Goal: Transaction & Acquisition: Purchase product/service

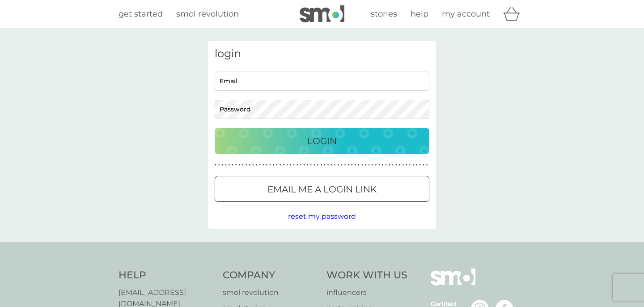
type input "[EMAIL_ADDRESS][DOMAIN_NAME]"
click at [296, 139] on div "Login" at bounding box center [321, 141] width 197 height 14
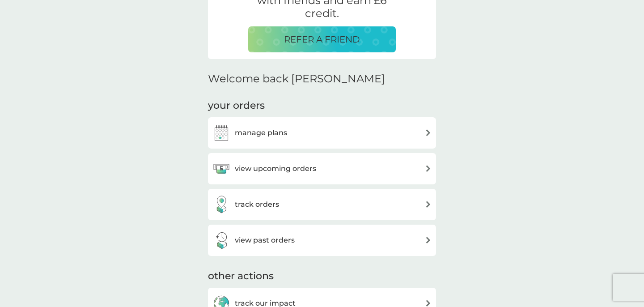
scroll to position [213, 0]
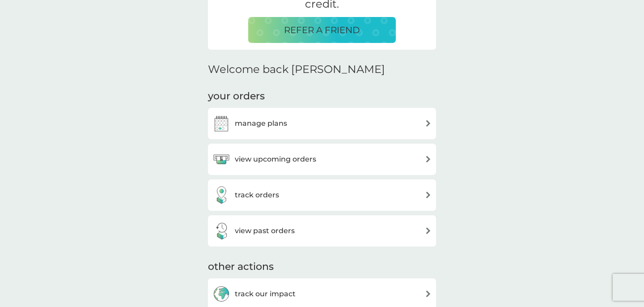
click at [273, 157] on h3 "view upcoming orders" at bounding box center [275, 159] width 81 height 12
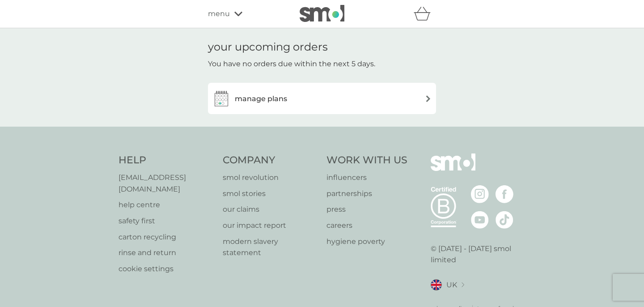
click at [233, 11] on div "menu" at bounding box center [246, 14] width 76 height 12
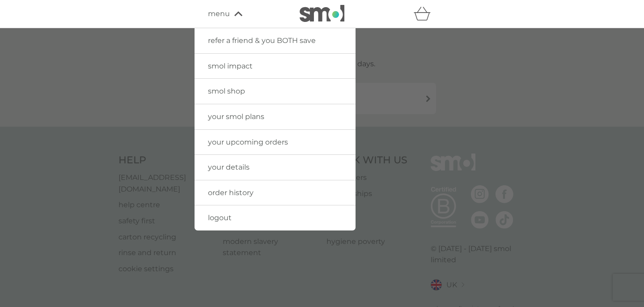
click at [234, 11] on icon at bounding box center [238, 13] width 8 height 5
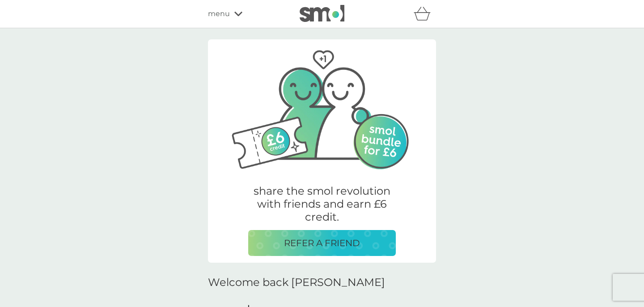
click at [240, 13] on icon at bounding box center [238, 14] width 8 height 4
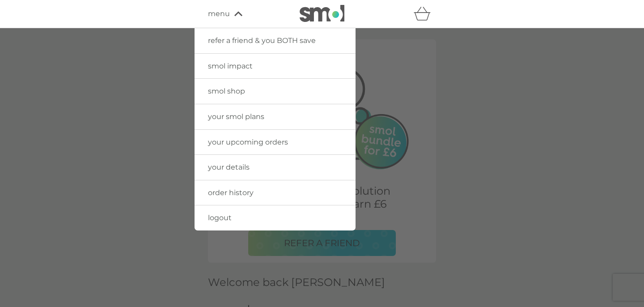
click at [231, 88] on span "smol shop" at bounding box center [226, 91] width 37 height 8
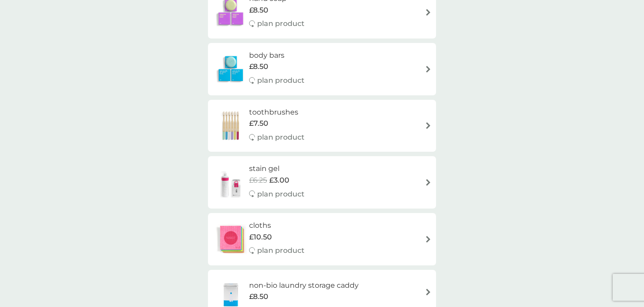
scroll to position [728, 0]
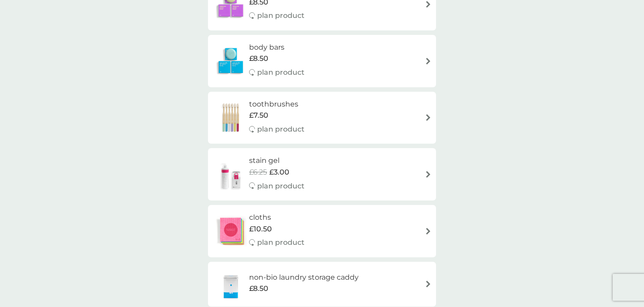
click at [275, 158] on h6 "stain gel" at bounding box center [276, 161] width 55 height 12
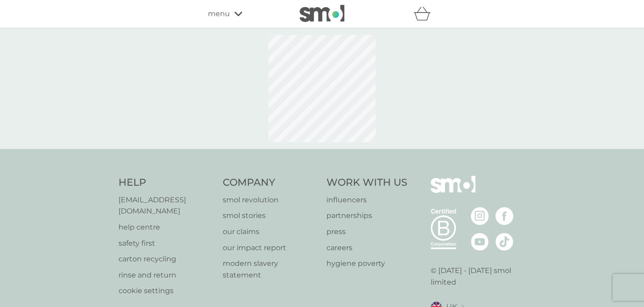
select select "182"
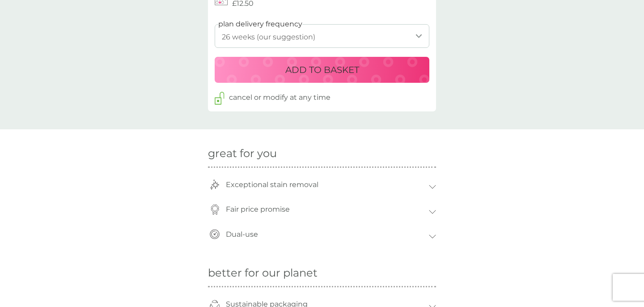
scroll to position [505, 0]
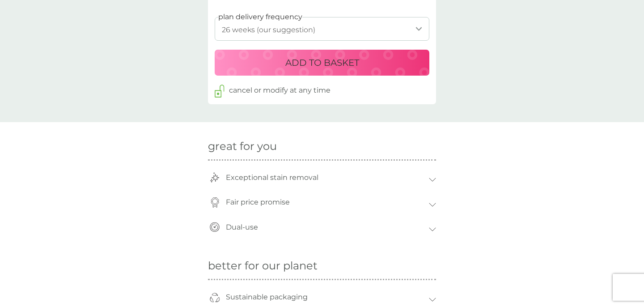
click at [316, 176] on p "Exceptional stain removal" at bounding box center [271, 177] width 101 height 21
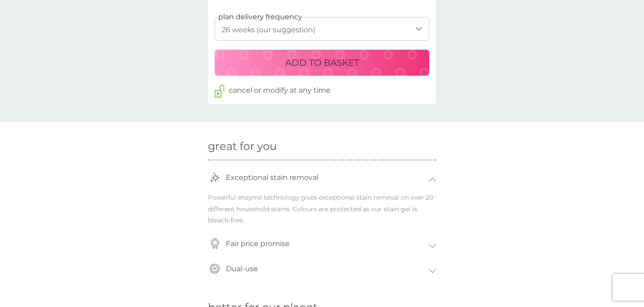
click at [316, 175] on p "Exceptional stain removal" at bounding box center [271, 177] width 101 height 21
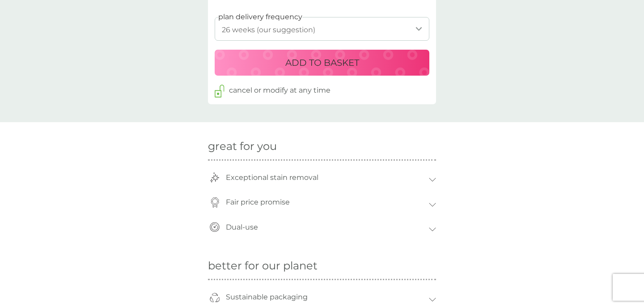
click at [298, 231] on div "Dual-use" at bounding box center [324, 227] width 207 height 21
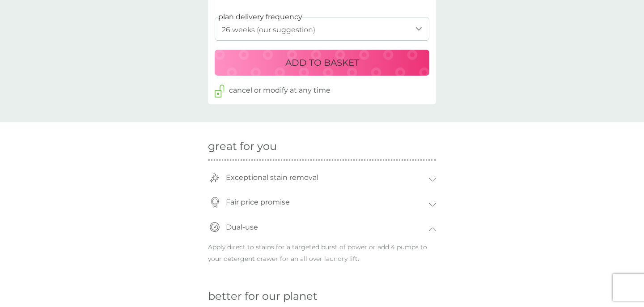
click at [298, 231] on div "Dual-use" at bounding box center [324, 227] width 207 height 21
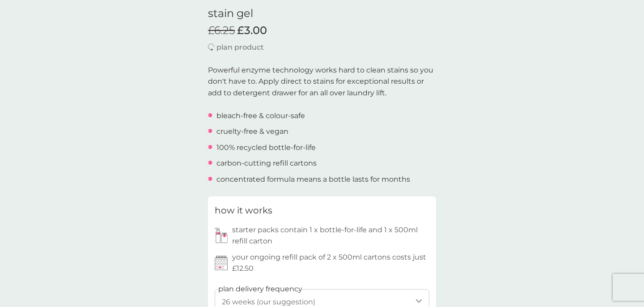
scroll to position [0, 0]
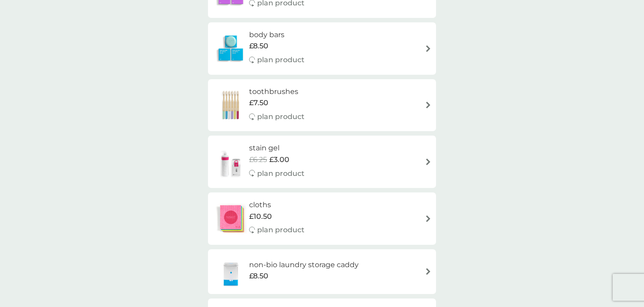
scroll to position [586, 0]
